Goal: Information Seeking & Learning: Learn about a topic

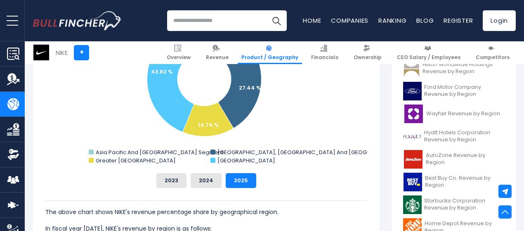
scroll to position [248, 0]
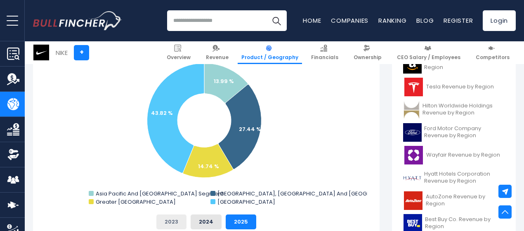
click at [168, 223] on button "2023" at bounding box center [171, 221] width 30 height 15
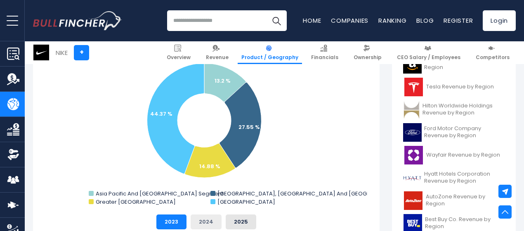
click at [198, 220] on button "2024" at bounding box center [206, 221] width 31 height 15
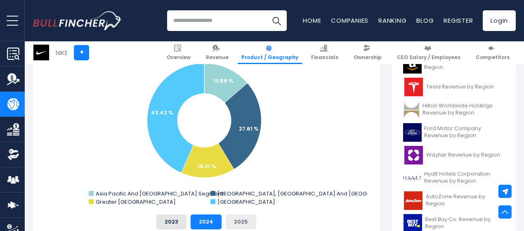
click at [240, 220] on button "2025" at bounding box center [241, 221] width 31 height 15
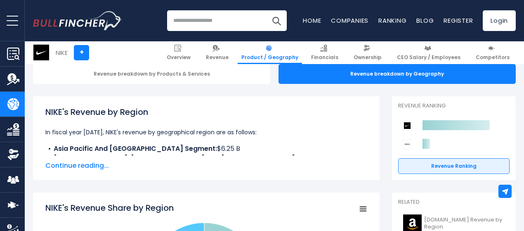
scroll to position [83, 0]
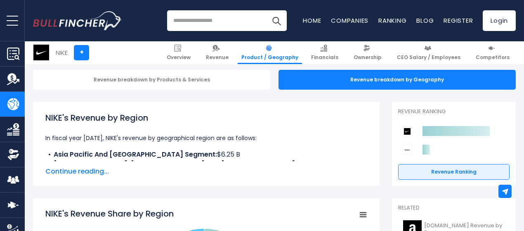
click at [85, 171] on span "Continue reading..." at bounding box center [206, 171] width 322 height 10
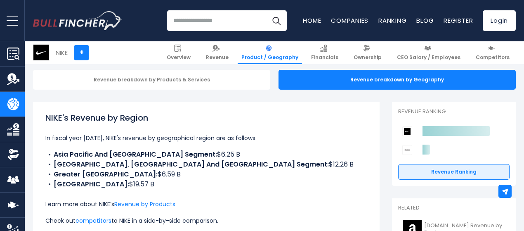
click at [135, 56] on div "NIKE + Overview Revenue Product / Geography Financials Ownership" at bounding box center [274, 52] width 495 height 23
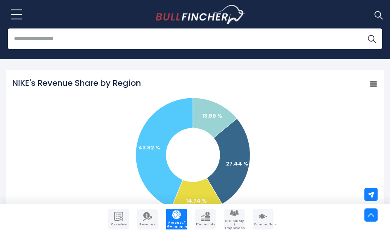
scroll to position [371, 0]
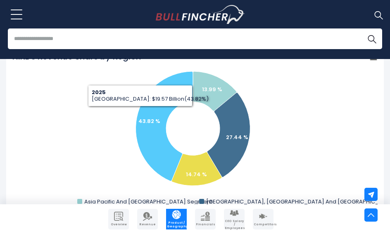
click at [97, 105] on rect "NIKE's Revenue Share by Region" at bounding box center [194, 133] width 365 height 165
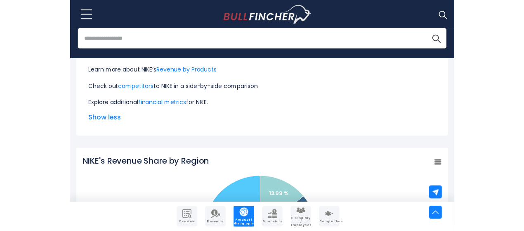
scroll to position [248, 0]
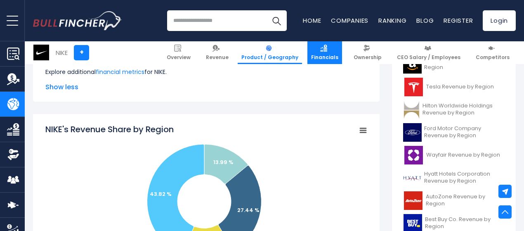
click at [319, 55] on span "Financials" at bounding box center [324, 57] width 27 height 7
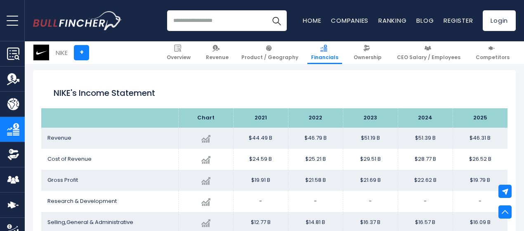
scroll to position [406, 0]
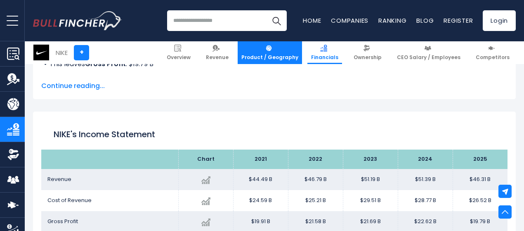
click at [273, 54] on span "Product / Geography" at bounding box center [269, 57] width 57 height 7
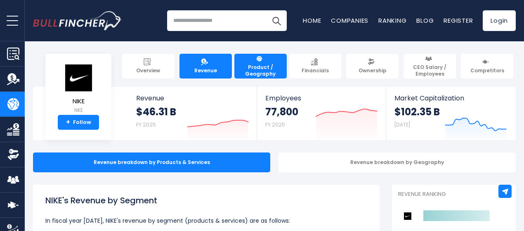
click at [196, 67] on span "Revenue" at bounding box center [205, 70] width 23 height 7
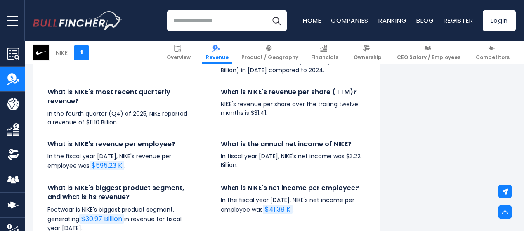
scroll to position [1939, 0]
